Goal: Information Seeking & Learning: Learn about a topic

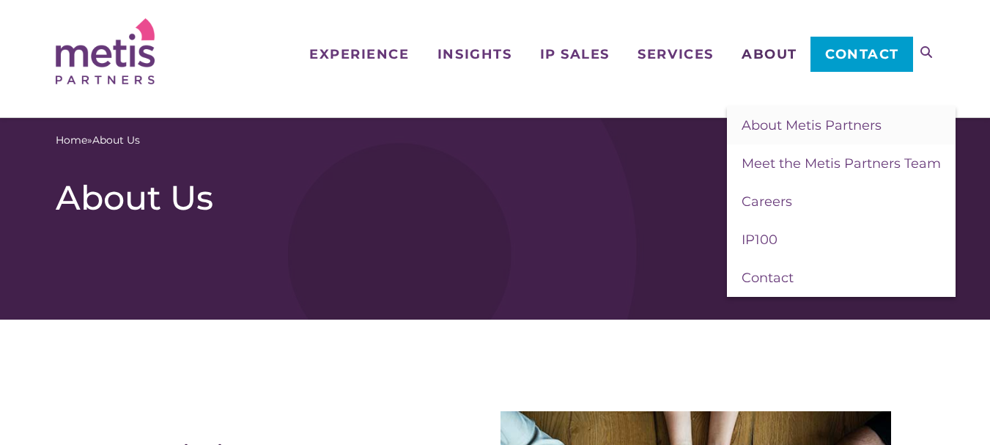
click at [783, 48] on span "About" at bounding box center [770, 54] width 56 height 13
click at [795, 156] on span "Meet the Metis Partners Team" at bounding box center [841, 163] width 199 height 16
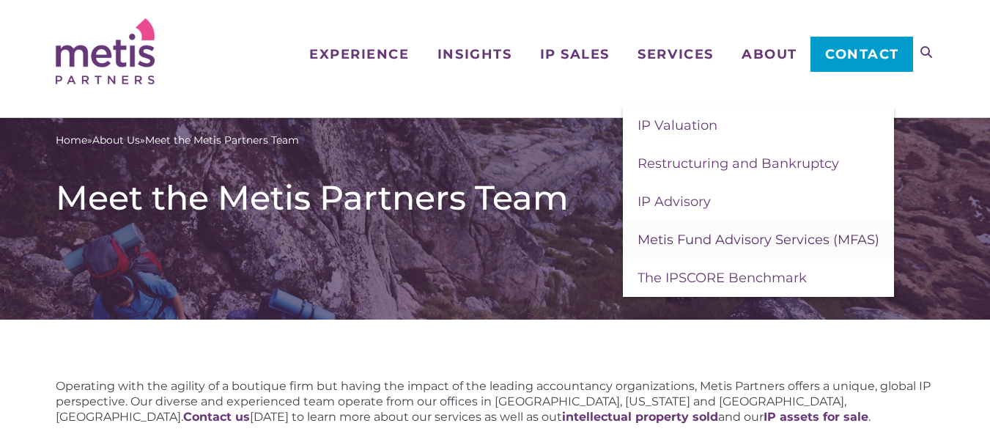
click at [712, 240] on span "Metis Fund Advisory Services (MFAS)" at bounding box center [758, 240] width 242 height 16
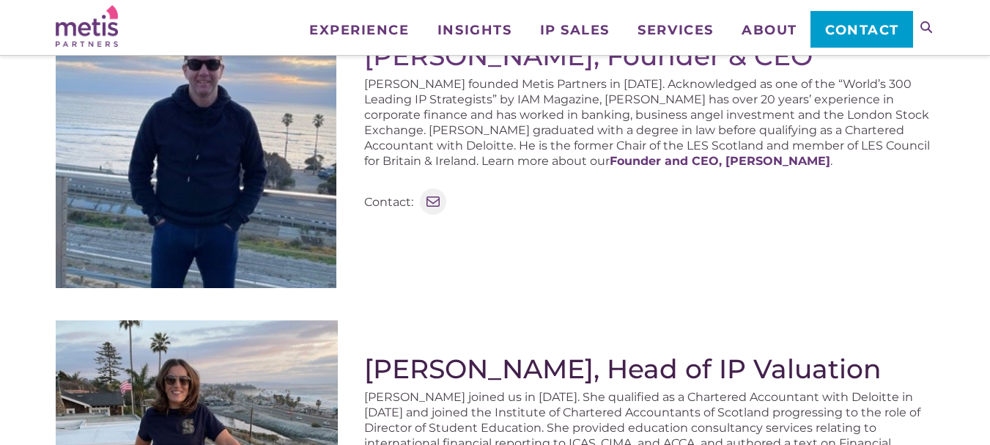
scroll to position [440, 0]
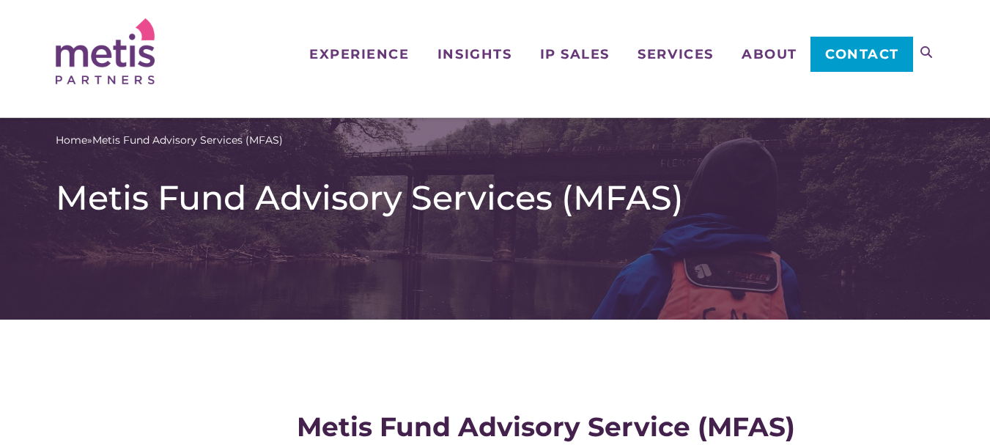
click at [276, 79] on div "Navigation Experience Who We Work With Industries & Sectors Insights Articles/I…" at bounding box center [495, 51] width 879 height 103
click at [273, 79] on div "Navigation Experience Who We Work With Industries & Sectors Insights Articles/I…" at bounding box center [495, 51] width 879 height 103
